Goal: Find specific page/section: Find specific page/section

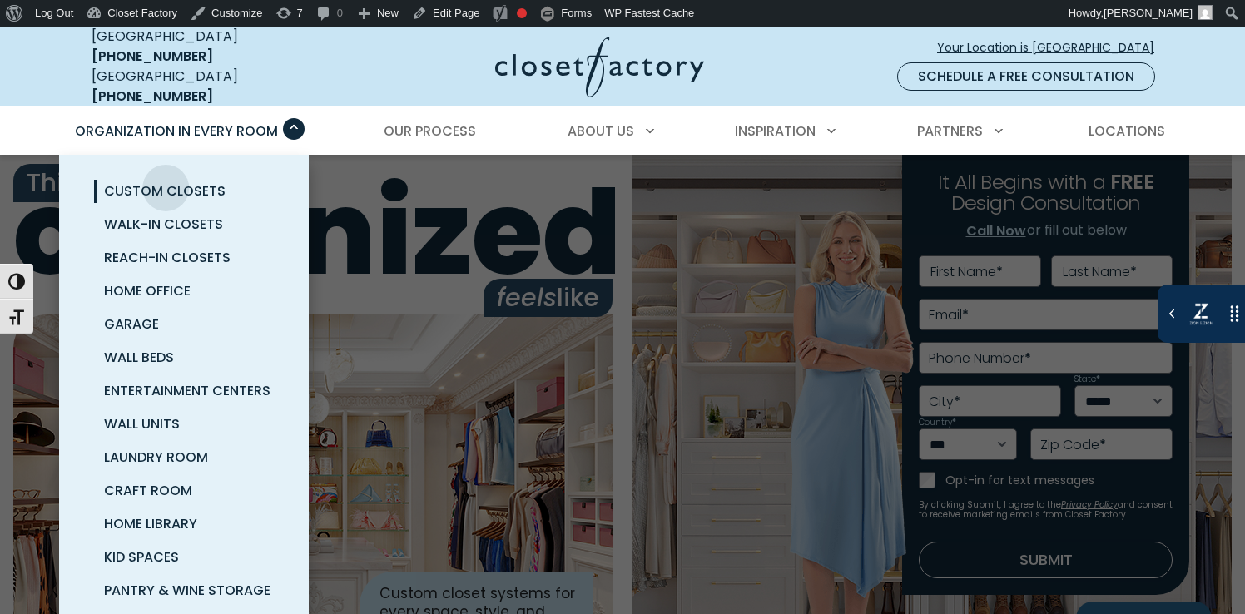
click at [166, 181] on span "Custom Closets" at bounding box center [165, 190] width 122 height 19
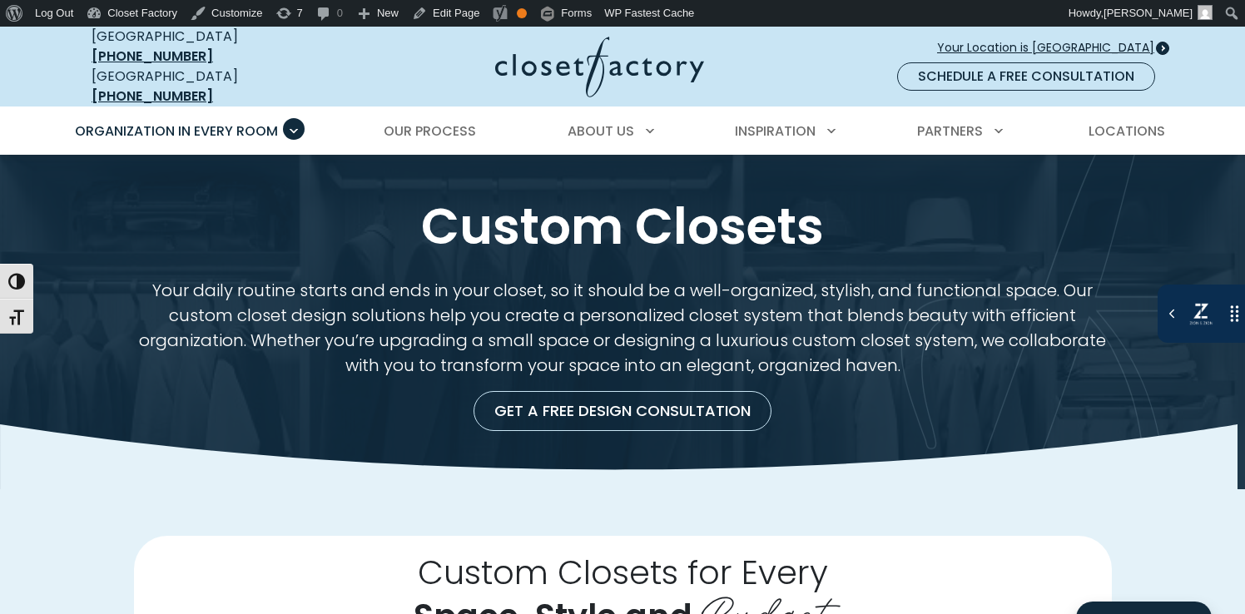
click at [1101, 39] on span "Your Location is [GEOGRAPHIC_DATA]" at bounding box center [1052, 47] width 231 height 17
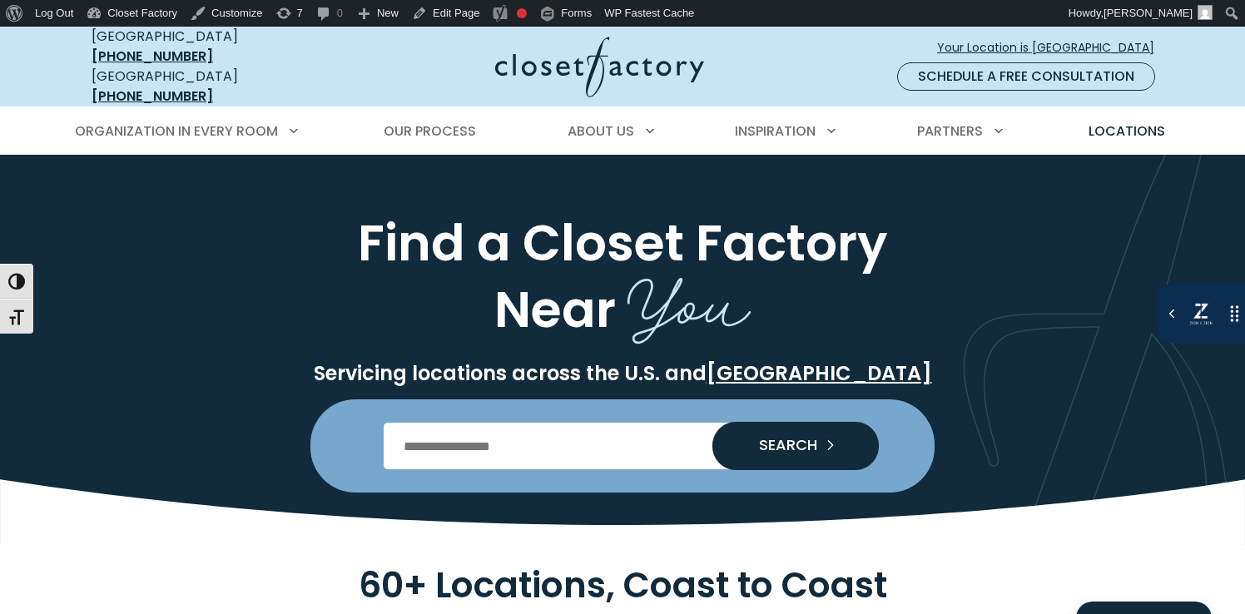
click at [551, 65] on img at bounding box center [599, 67] width 209 height 61
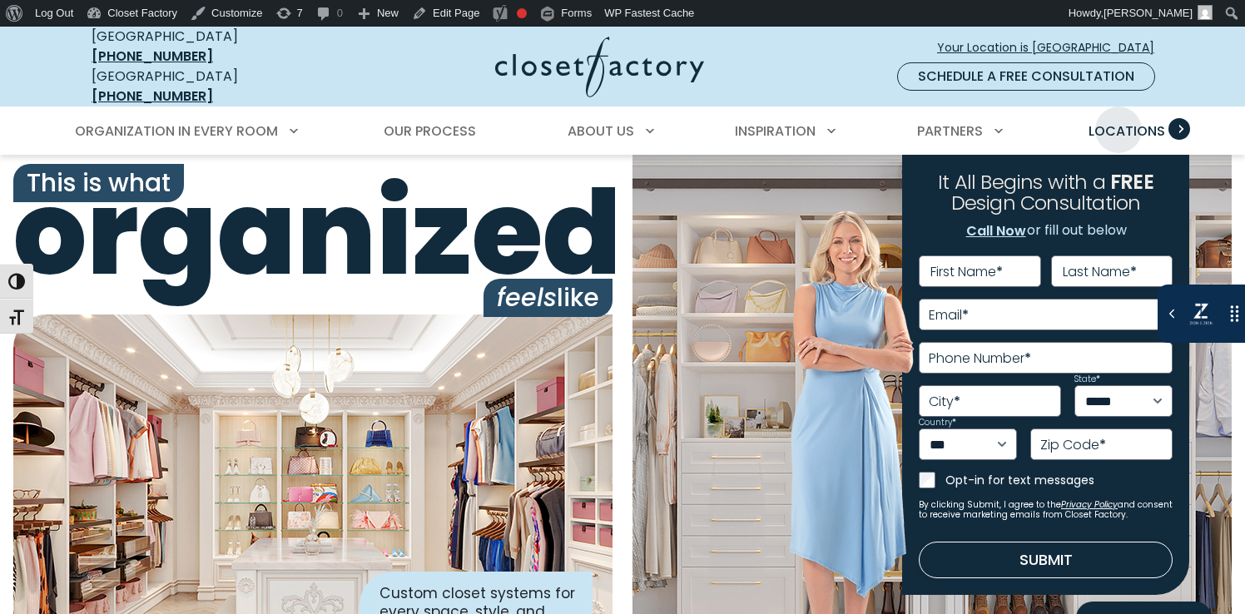
click at [1123, 122] on span "Locations" at bounding box center [1127, 131] width 77 height 19
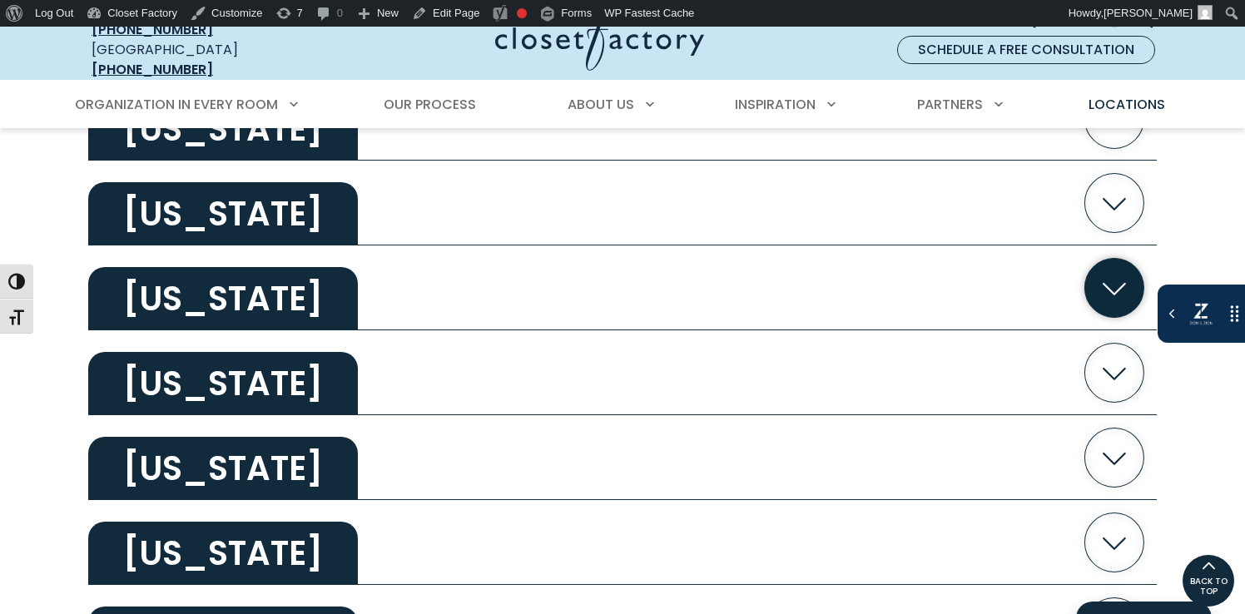
click at [455, 294] on button "Texas" at bounding box center [622, 288] width 1069 height 85
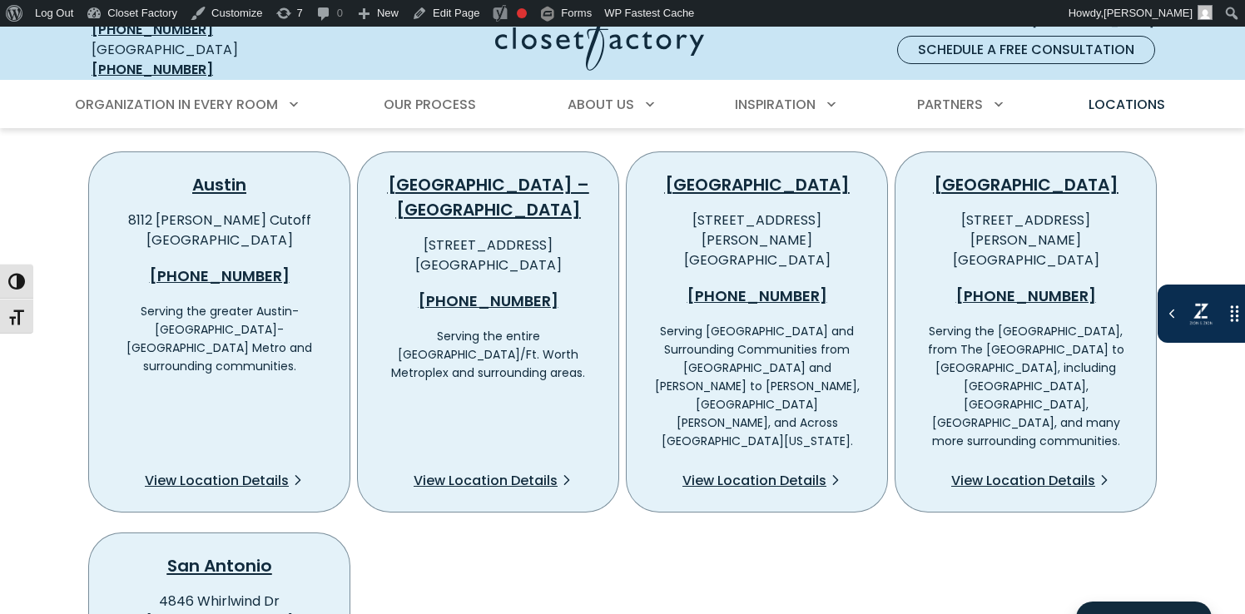
scroll to position [3312, 0]
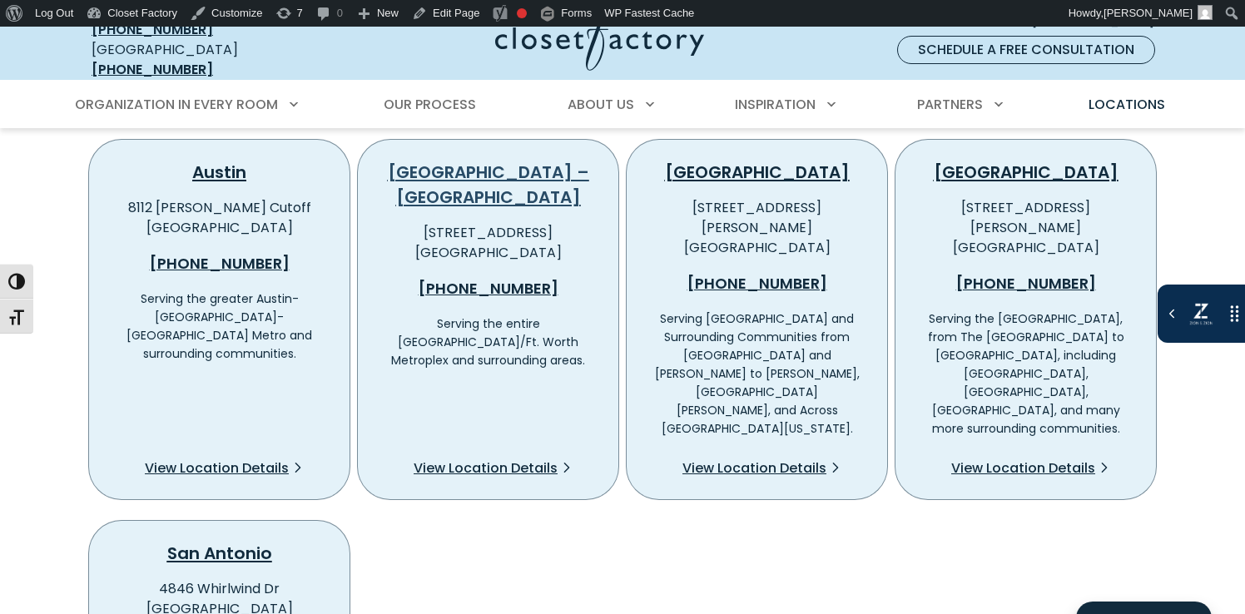
click at [540, 161] on link "Dallas – Fort Worth" at bounding box center [488, 185] width 201 height 48
